Goal: Check status: Check status

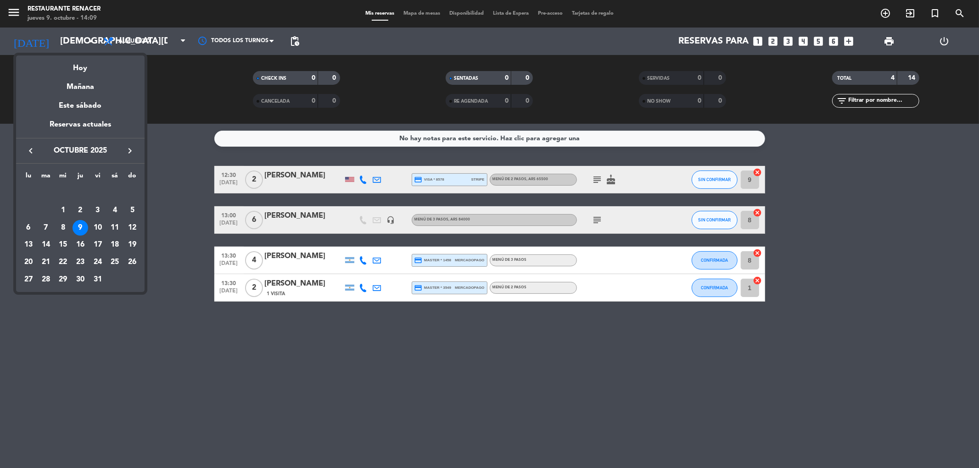
click at [72, 67] on div "Hoy" at bounding box center [80, 65] width 128 height 19
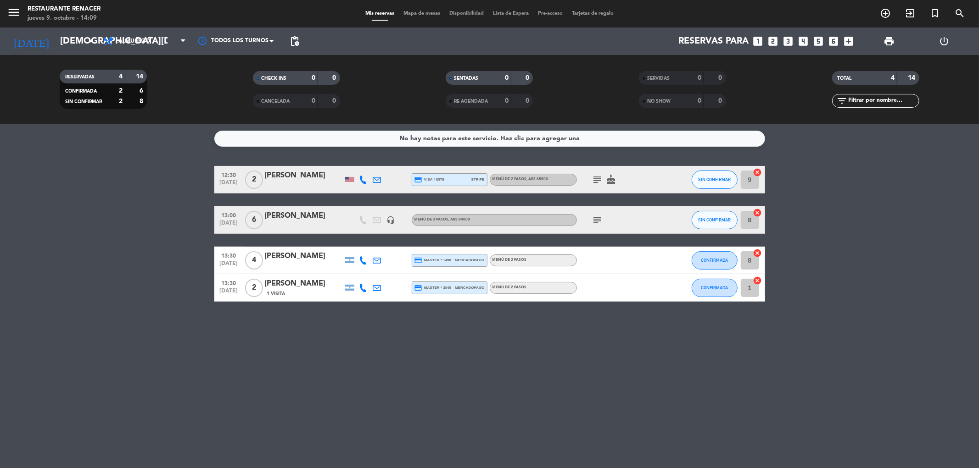
click at [286, 257] on div "[PERSON_NAME]" at bounding box center [304, 257] width 78 height 12
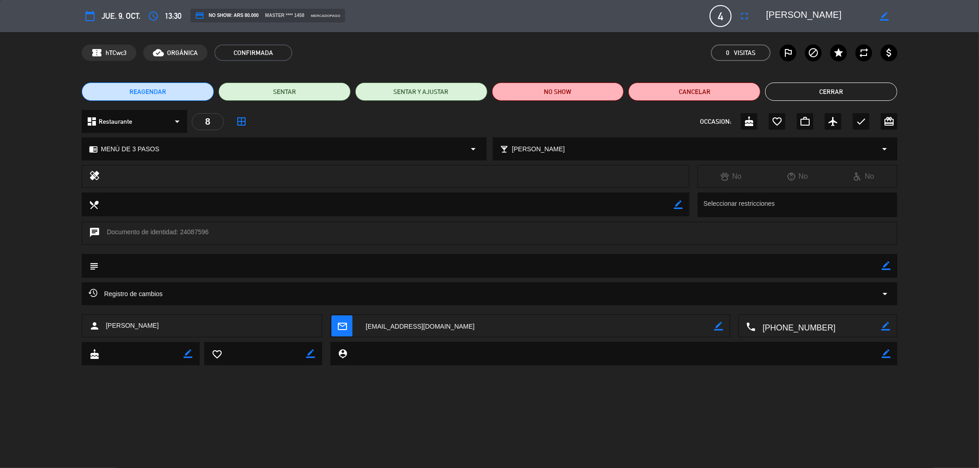
click at [781, 332] on textarea at bounding box center [819, 326] width 126 height 23
click at [817, 306] on span "Click para copiar" at bounding box center [806, 304] width 48 height 10
click at [804, 84] on button "Cerrar" at bounding box center [831, 92] width 132 height 18
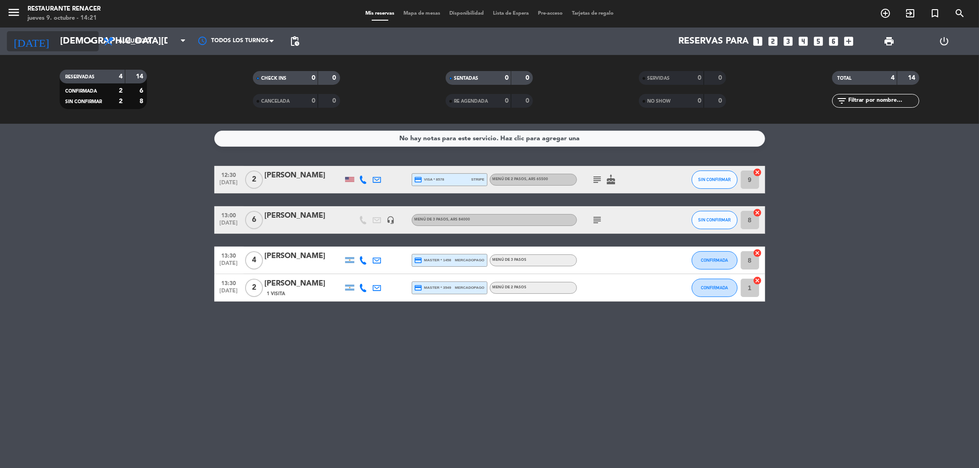
click at [60, 43] on input "[DEMOGRAPHIC_DATA][DATE]" at bounding box center [114, 41] width 117 height 20
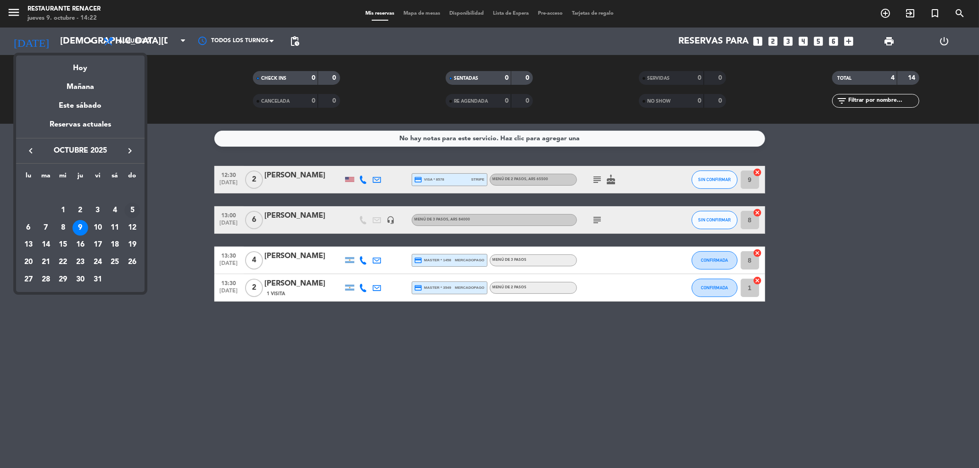
click at [129, 212] on div "5" at bounding box center [132, 211] width 16 height 16
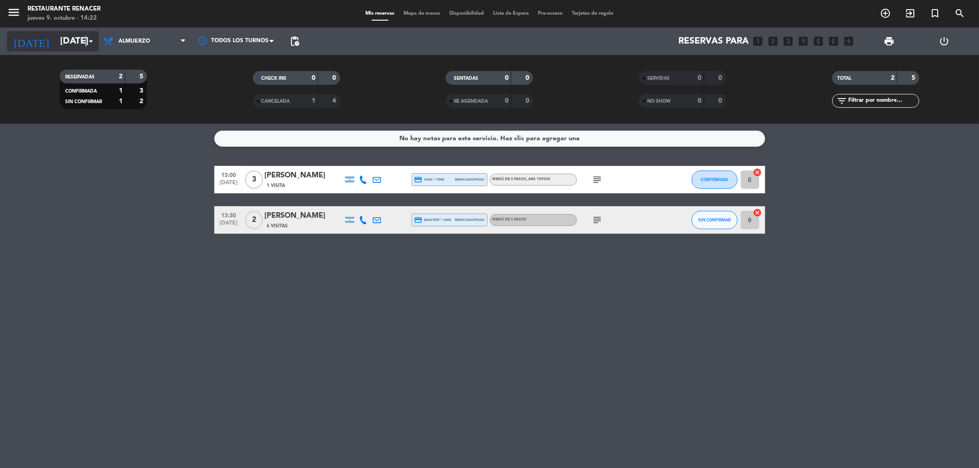
click at [86, 43] on icon "arrow_drop_down" at bounding box center [90, 41] width 11 height 11
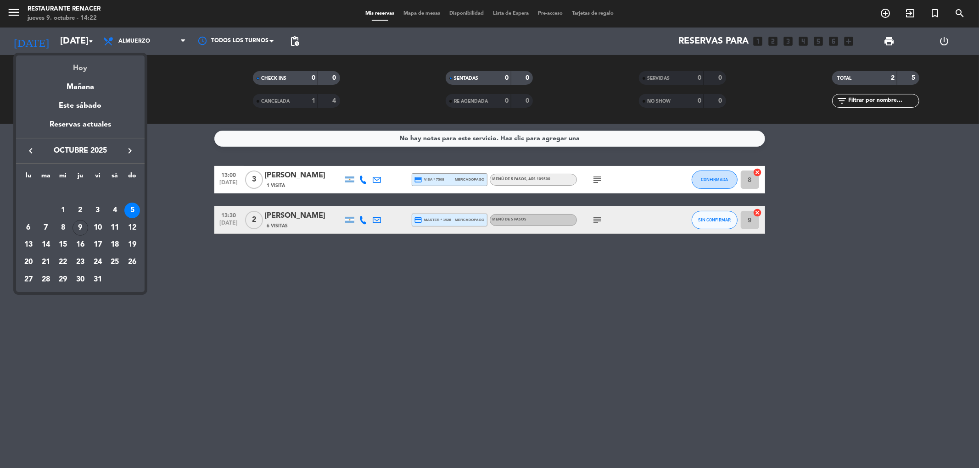
click at [92, 60] on div "Hoy" at bounding box center [80, 65] width 128 height 19
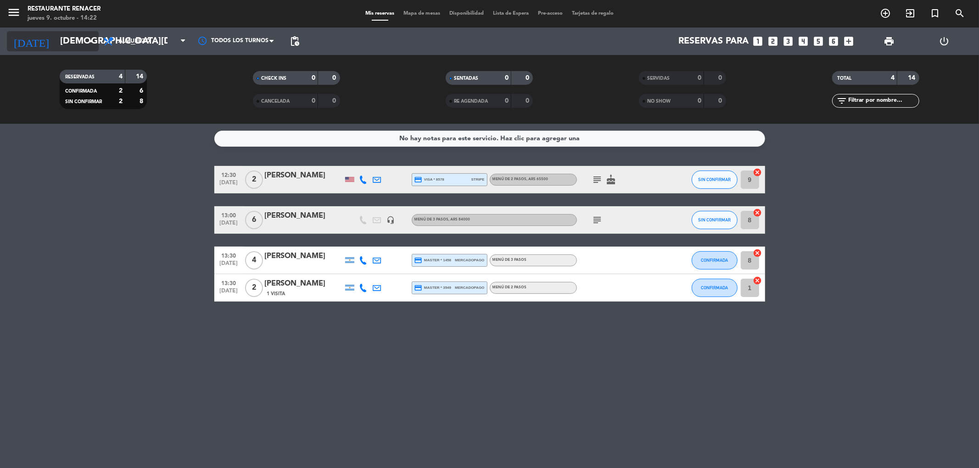
click at [86, 43] on icon "arrow_drop_down" at bounding box center [90, 41] width 11 height 11
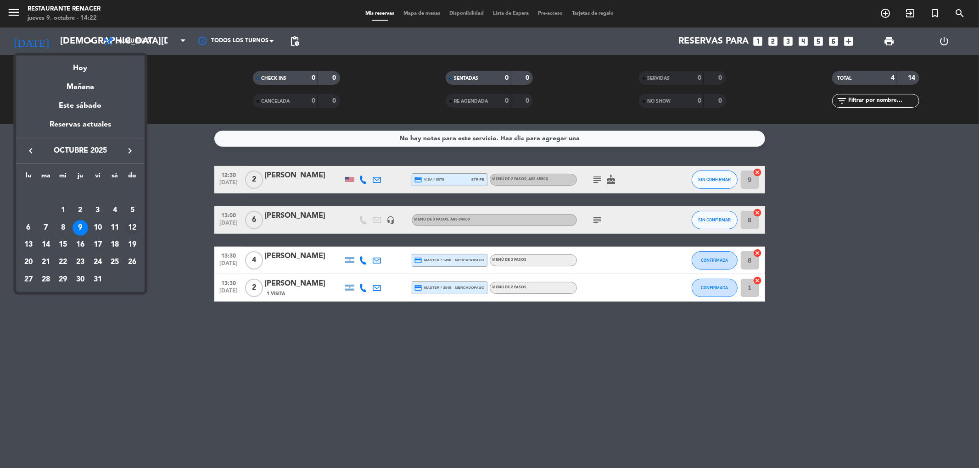
click at [124, 223] on td "12" at bounding box center [131, 227] width 17 height 17
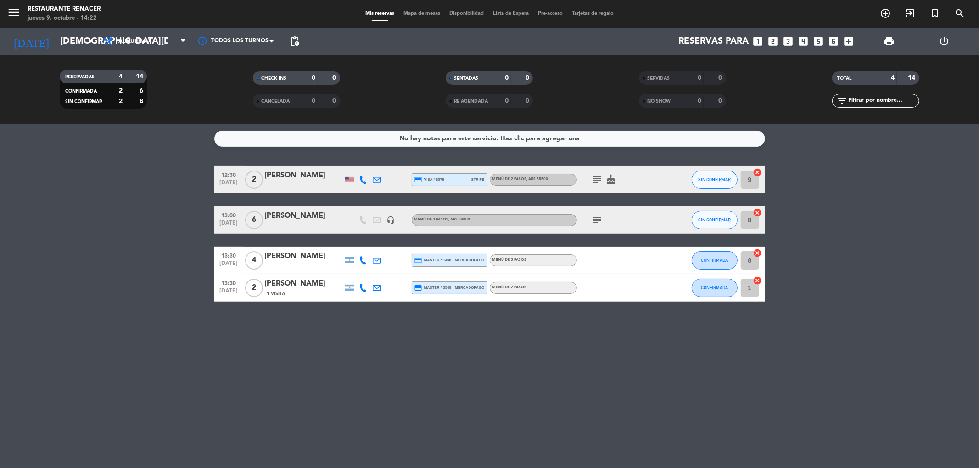
type input "[DATE]"
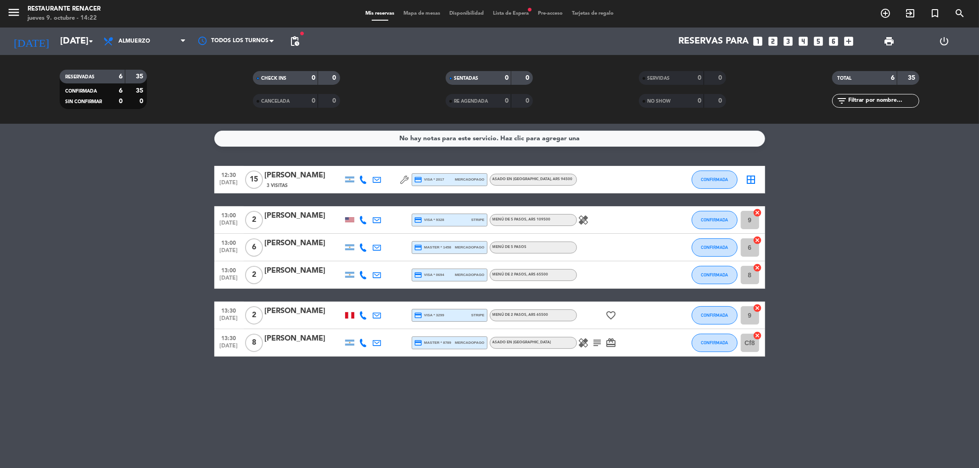
click at [516, 20] on div "menu Restaurante Renacer [DATE] 9. octubre - 14:22 Mis reservas Mapa de mesas D…" at bounding box center [489, 14] width 979 height 28
click at [515, 19] on div "menu Restaurante Renacer [DATE] 9. octubre - 14:22 Mis reservas Mapa de mesas D…" at bounding box center [489, 14] width 979 height 28
click at [516, 15] on span "Lista de Espera fiber_manual_record" at bounding box center [510, 13] width 45 height 5
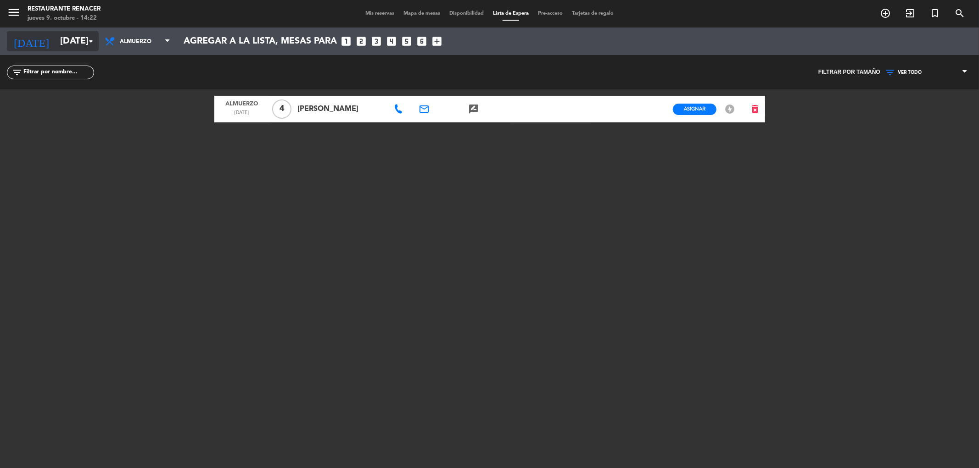
click at [56, 37] on input "[DATE]" at bounding box center [114, 41] width 117 height 20
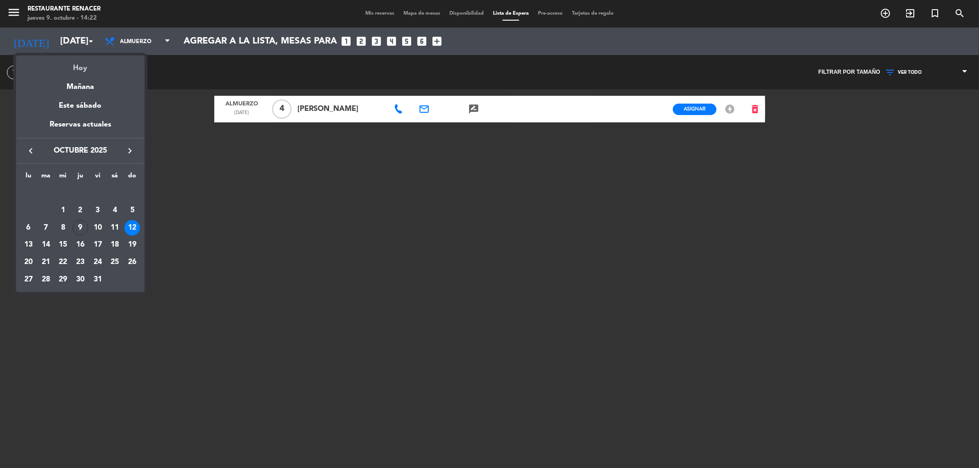
click at [84, 74] on div "Hoy" at bounding box center [80, 65] width 128 height 19
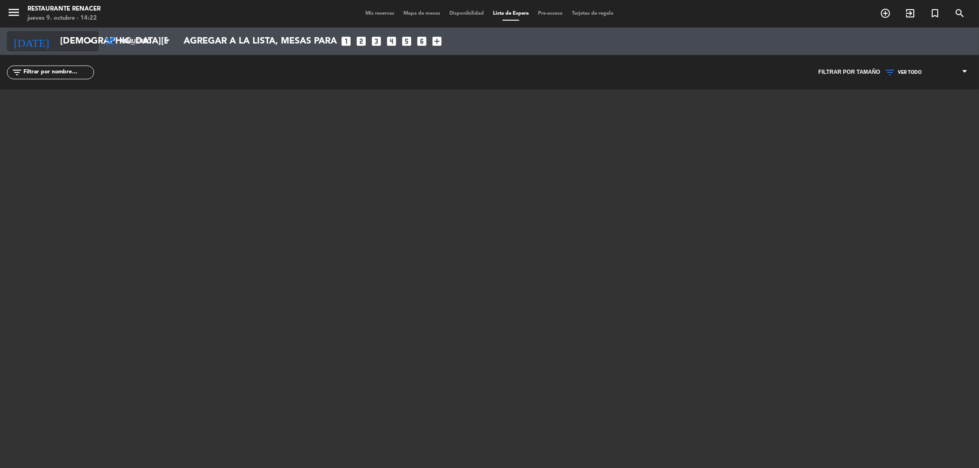
click at [84, 48] on input "[DEMOGRAPHIC_DATA][DATE]" at bounding box center [114, 41] width 117 height 20
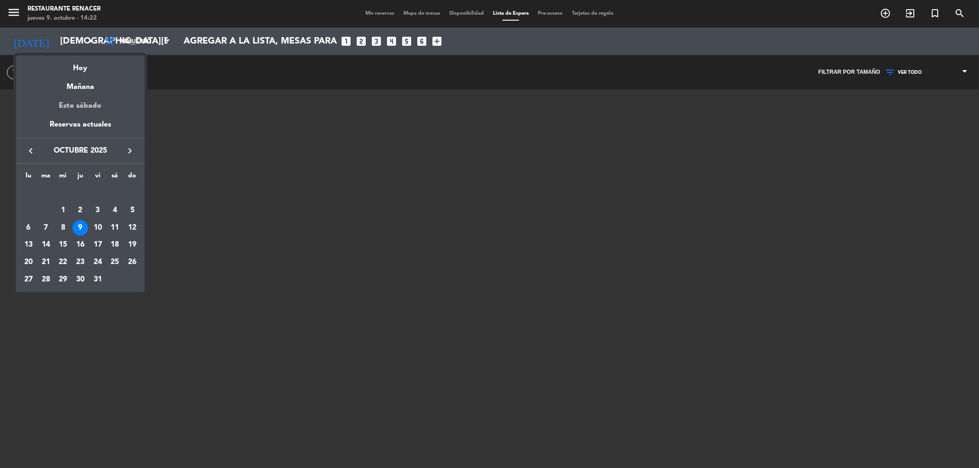
click at [93, 101] on div "Este sábado" at bounding box center [80, 106] width 128 height 26
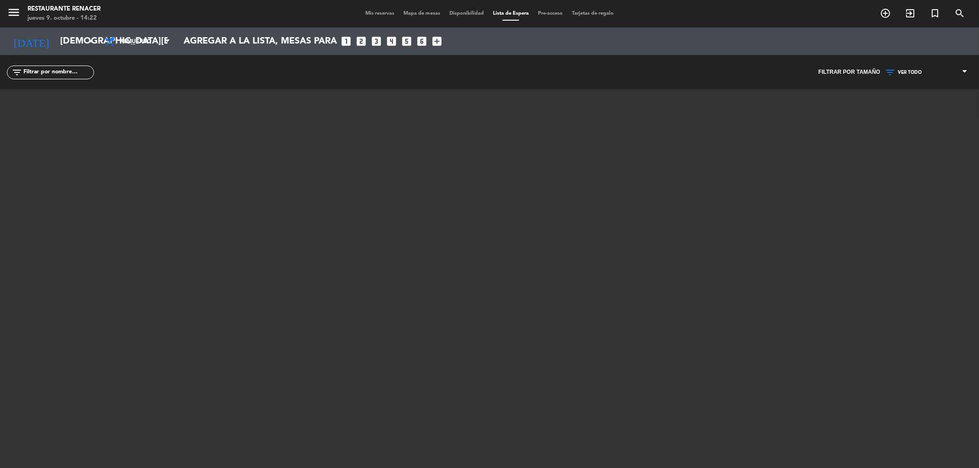
type input "[DATE]"
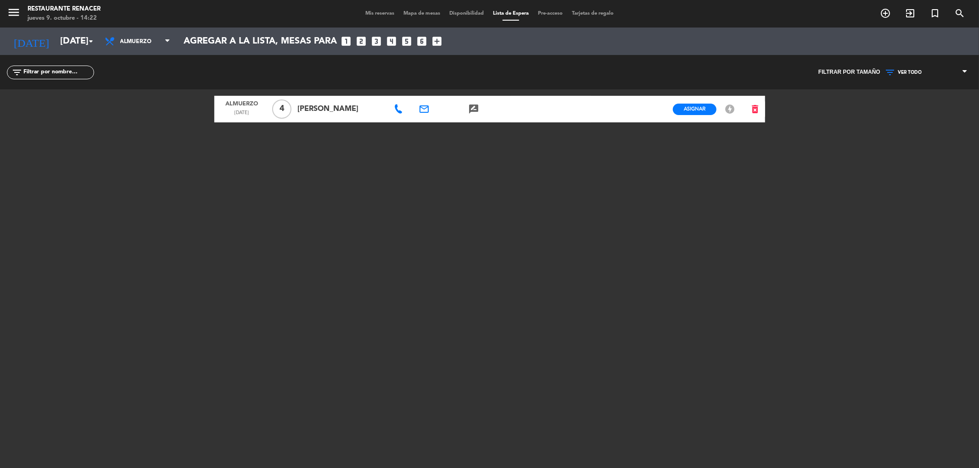
click at [370, 18] on div "menu Restaurante Renacer [DATE] 9. octubre - 14:22 Mis reservas Mapa de mesas D…" at bounding box center [489, 14] width 979 height 28
click at [374, 12] on span "Mis reservas" at bounding box center [380, 13] width 38 height 5
